Goal: Information Seeking & Learning: Find contact information

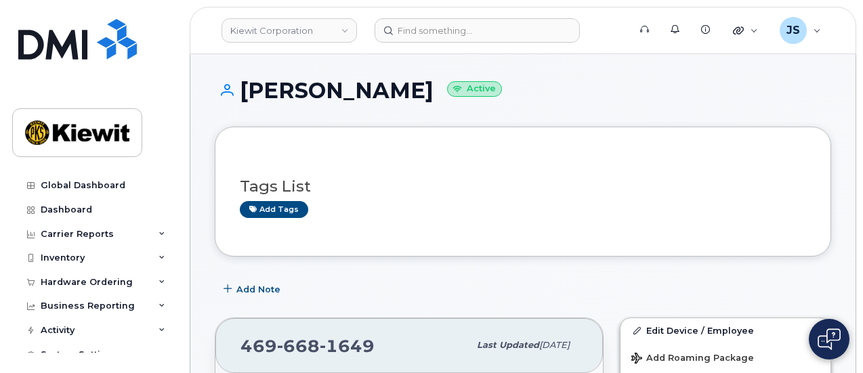
scroll to position [123, 0]
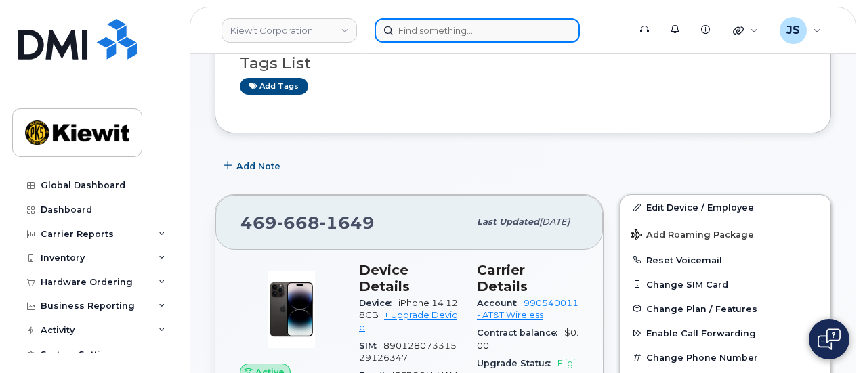
click at [481, 28] on input at bounding box center [477, 30] width 205 height 24
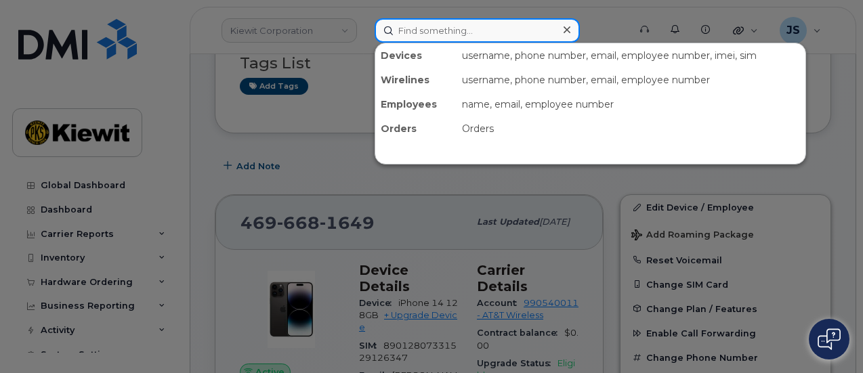
paste input "507845"
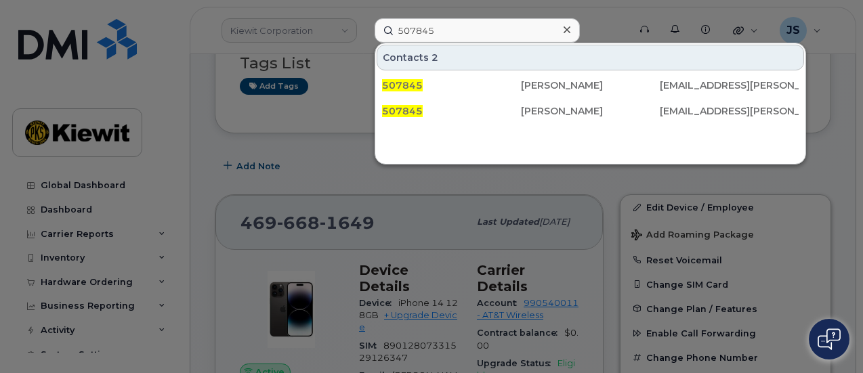
click at [620, 3] on div at bounding box center [431, 186] width 863 height 373
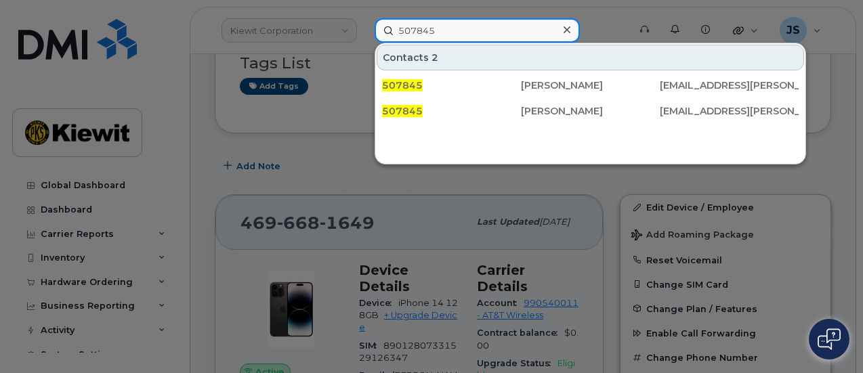
drag, startPoint x: 468, startPoint y: 25, endPoint x: 362, endPoint y: 32, distance: 106.6
click at [365, 30] on div "507845 Contacts 2 507845 [PERSON_NAME] [PERSON_NAME][EMAIL_ADDRESS][PERSON_NAME…" at bounding box center [497, 30] width 267 height 24
paste input "411306"
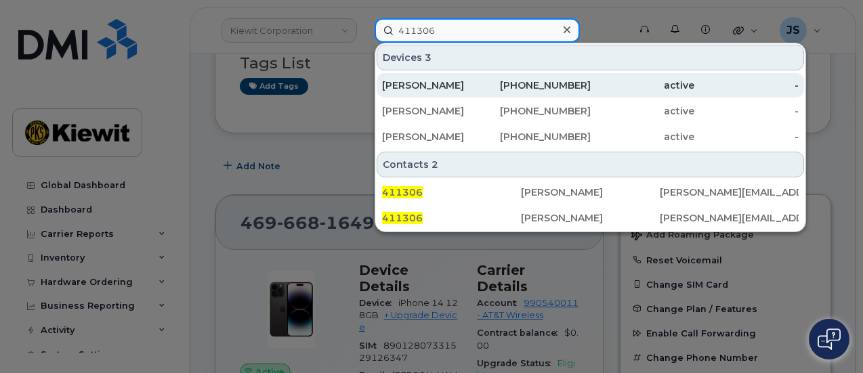
type input "411306"
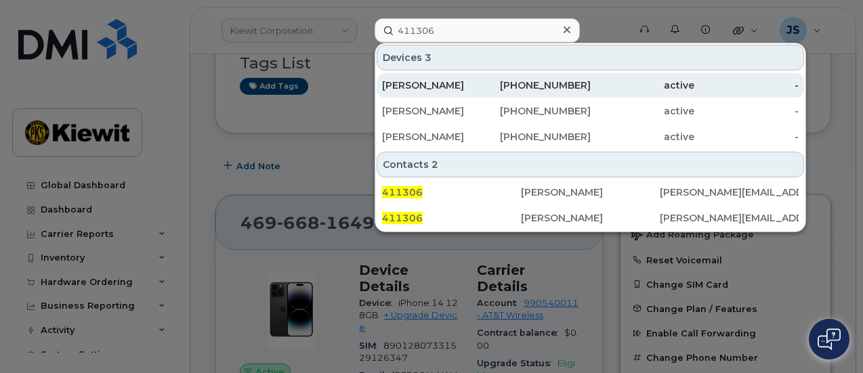
click at [427, 85] on div "[PERSON_NAME]" at bounding box center [434, 86] width 104 height 14
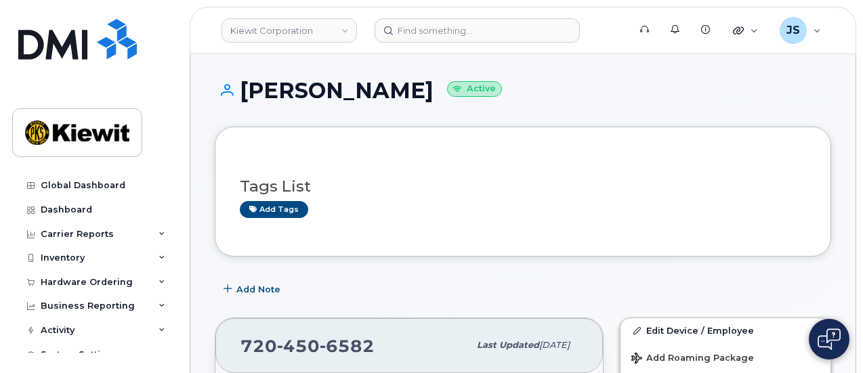
scroll to position [271, 0]
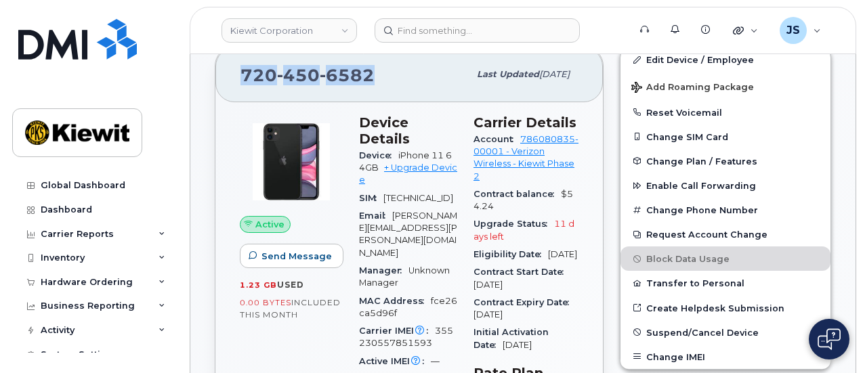
drag, startPoint x: 376, startPoint y: 72, endPoint x: 240, endPoint y: 78, distance: 136.3
click at [241, 78] on div "720 450 6582" at bounding box center [355, 74] width 228 height 28
copy span "720 450 6582"
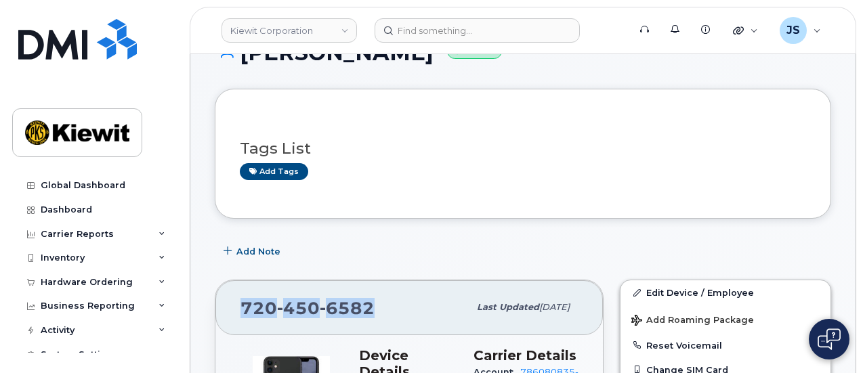
scroll to position [0, 0]
